Goal: Navigation & Orientation: Find specific page/section

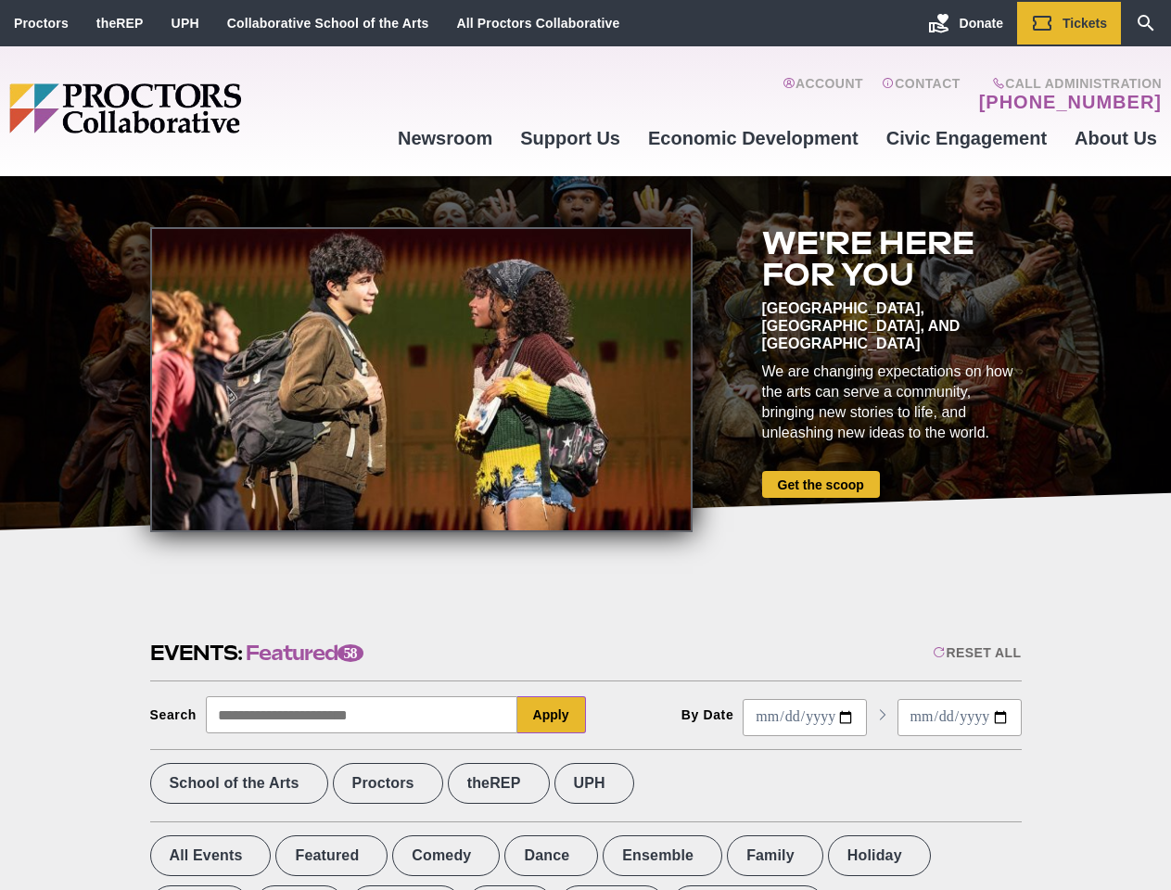
click at [585, 445] on div at bounding box center [421, 379] width 542 height 305
click at [975, 653] on div "Reset All" at bounding box center [977, 652] width 88 height 15
click at [552, 715] on button "Apply" at bounding box center [551, 714] width 69 height 37
